Goal: Transaction & Acquisition: Purchase product/service

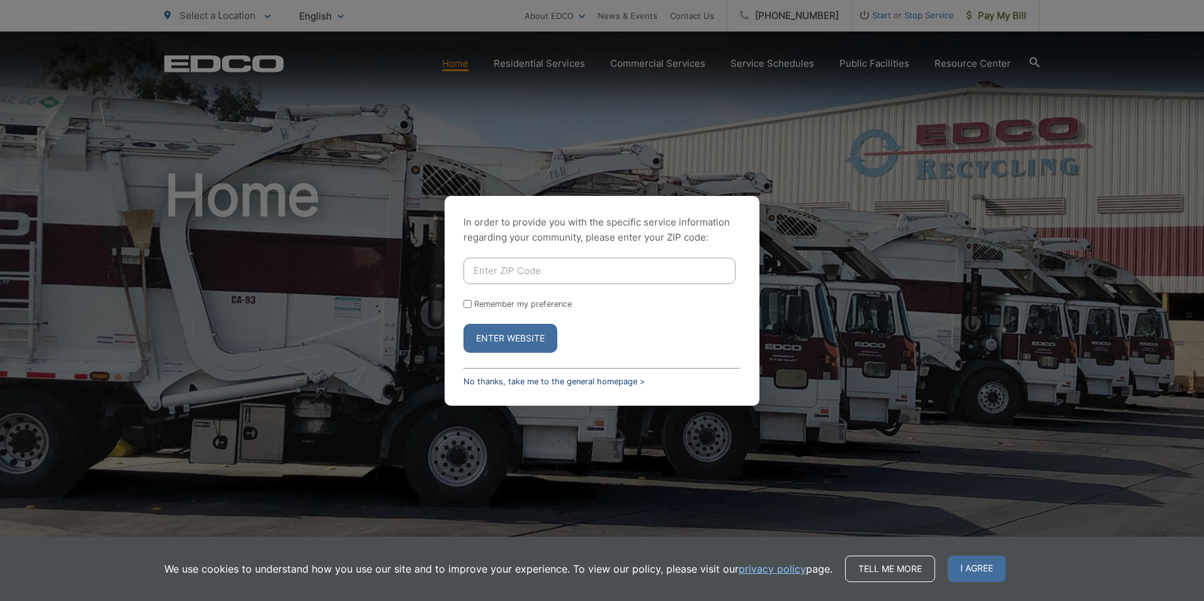
click at [498, 381] on link "No thanks, take me to the general homepage >" at bounding box center [553, 380] width 181 height 9
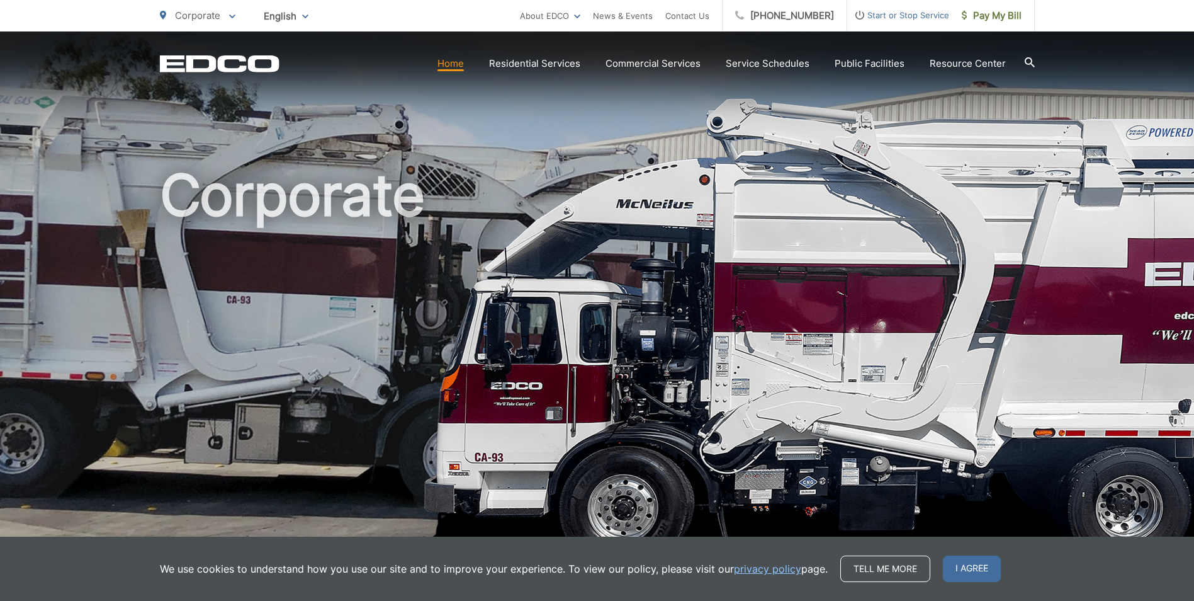
click at [949, 18] on span "Start or Stop Service" at bounding box center [898, 15] width 102 height 15
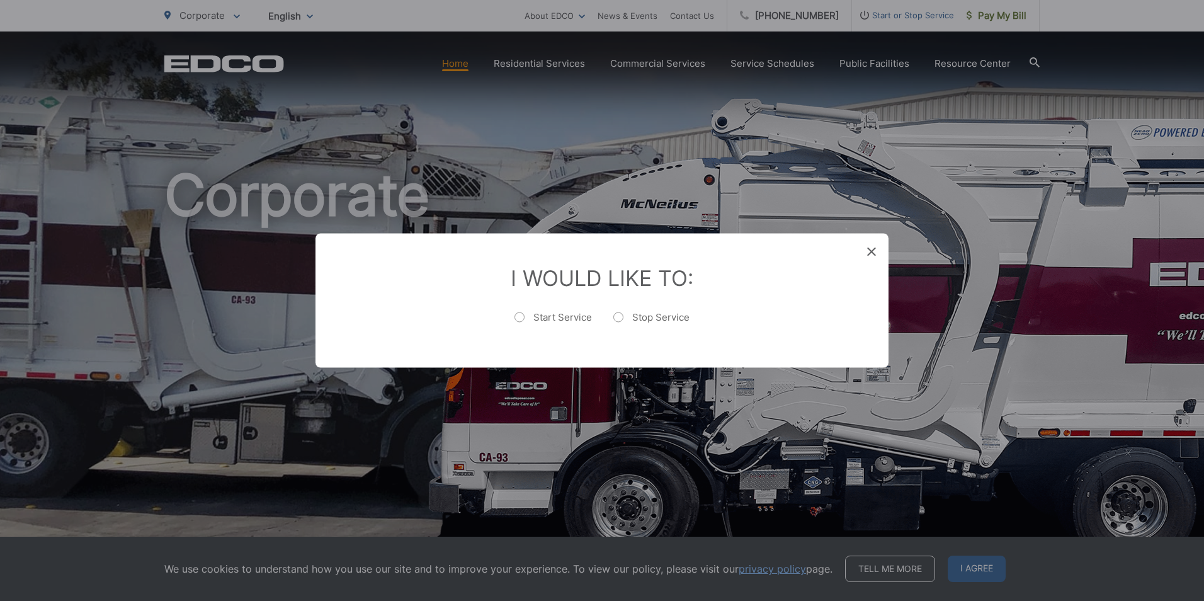
click at [867, 249] on icon at bounding box center [871, 251] width 9 height 9
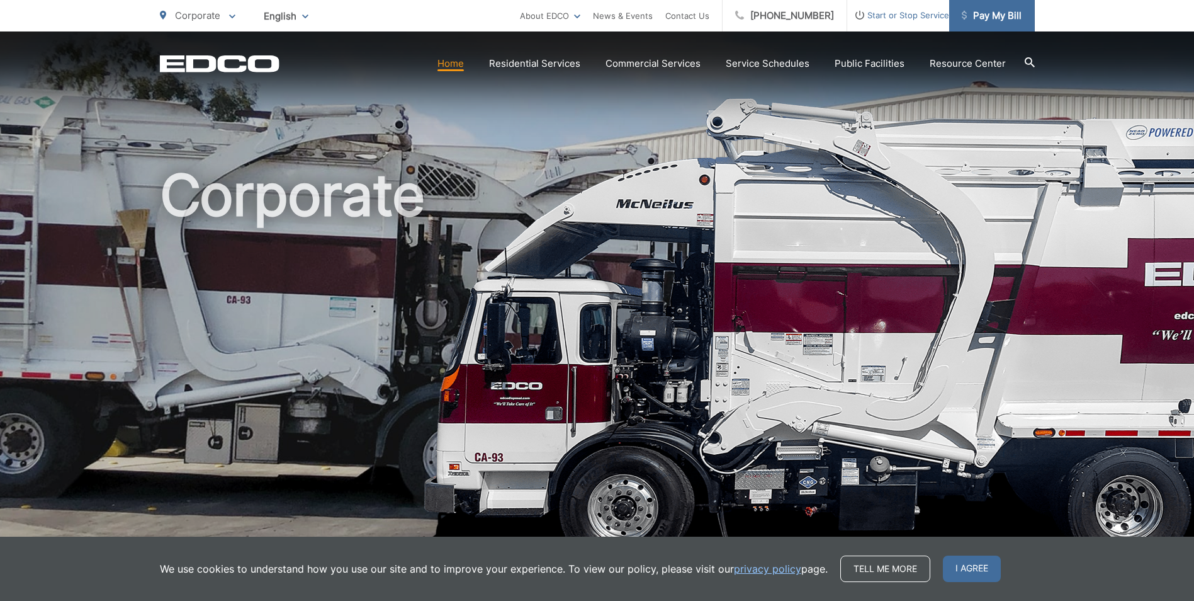
click at [986, 28] on link "Pay My Bill" at bounding box center [992, 15] width 86 height 31
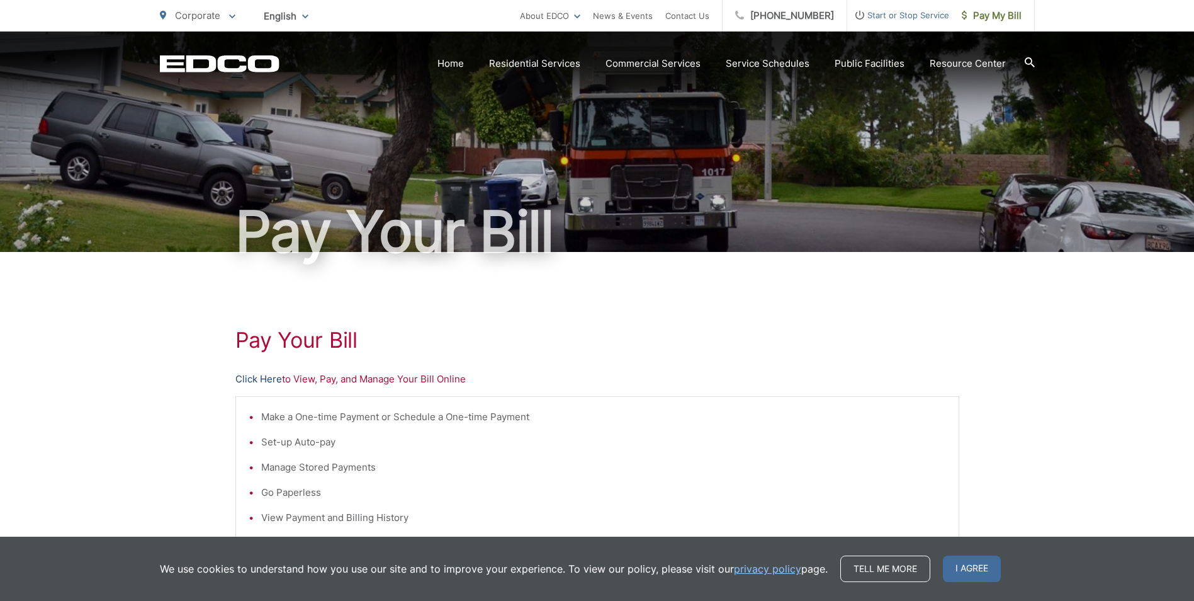
click at [261, 375] on link "Click Here" at bounding box center [258, 378] width 47 height 15
